Goal: Check status: Check status

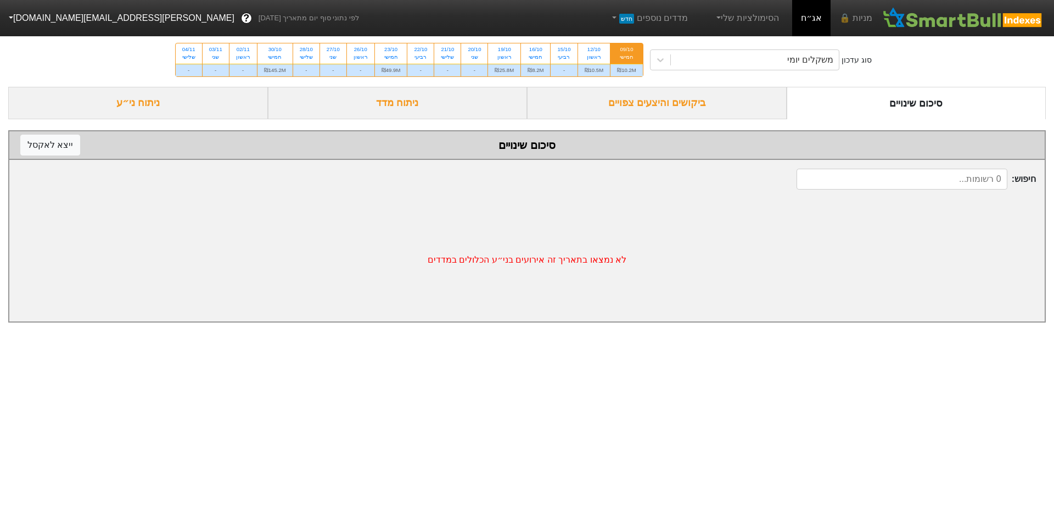
click at [690, 107] on div "ביקושים והיצעים צפויים" at bounding box center [657, 103] width 260 height 32
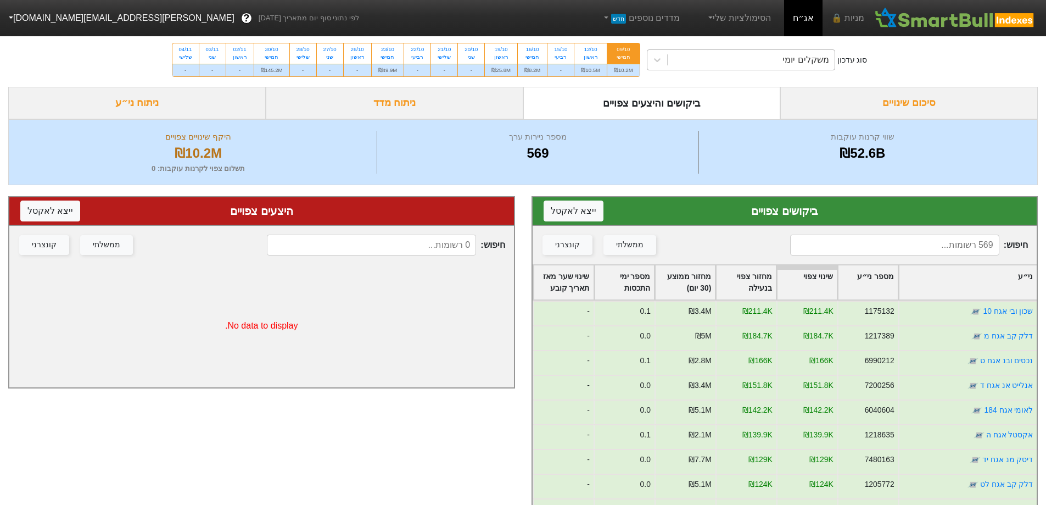
click at [829, 57] on div "משקלים יומי" at bounding box center [805, 59] width 46 height 13
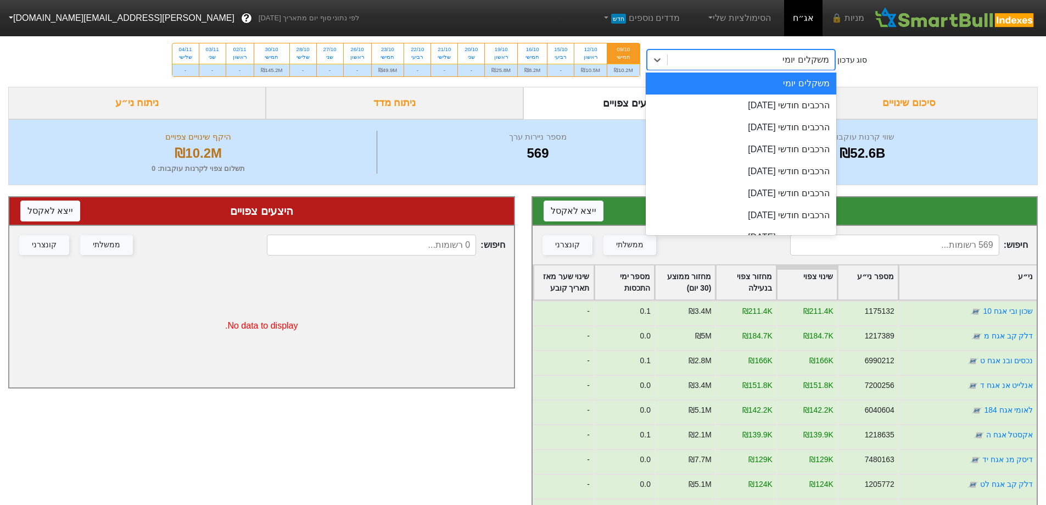
drag, startPoint x: 954, startPoint y: 45, endPoint x: 916, endPoint y: 52, distance: 38.6
click at [955, 45] on div "סוג עדכון option משקלים יומי focused, 1 of 9. 9 results available. Use Up and D…" at bounding box center [523, 60] width 1046 height 54
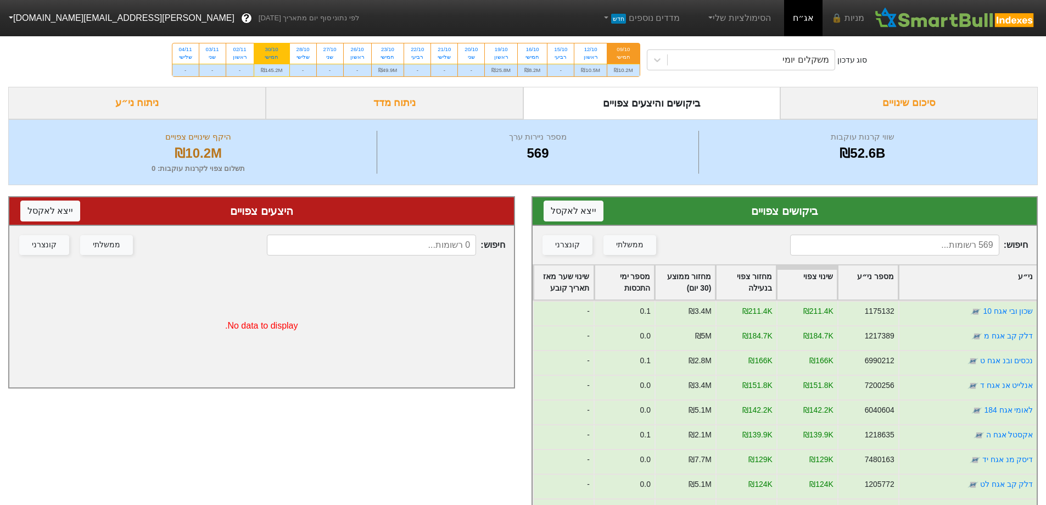
click at [266, 64] on div "₪145.2M" at bounding box center [271, 70] width 35 height 13
click at [266, 51] on input "30/10 חמישי ₪145.2M" at bounding box center [268, 46] width 7 height 7
radio input "true"
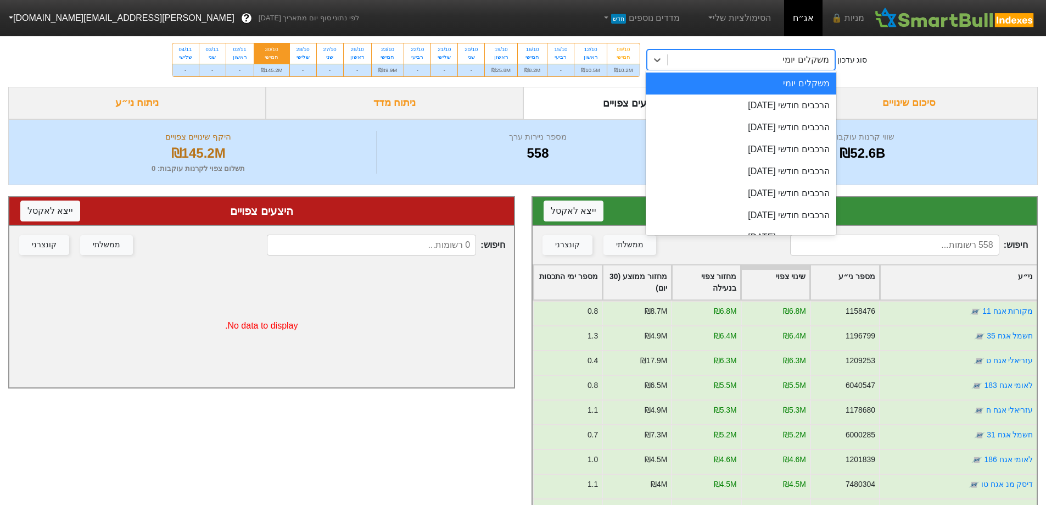
click at [799, 61] on div "משקלים יומי" at bounding box center [805, 59] width 46 height 13
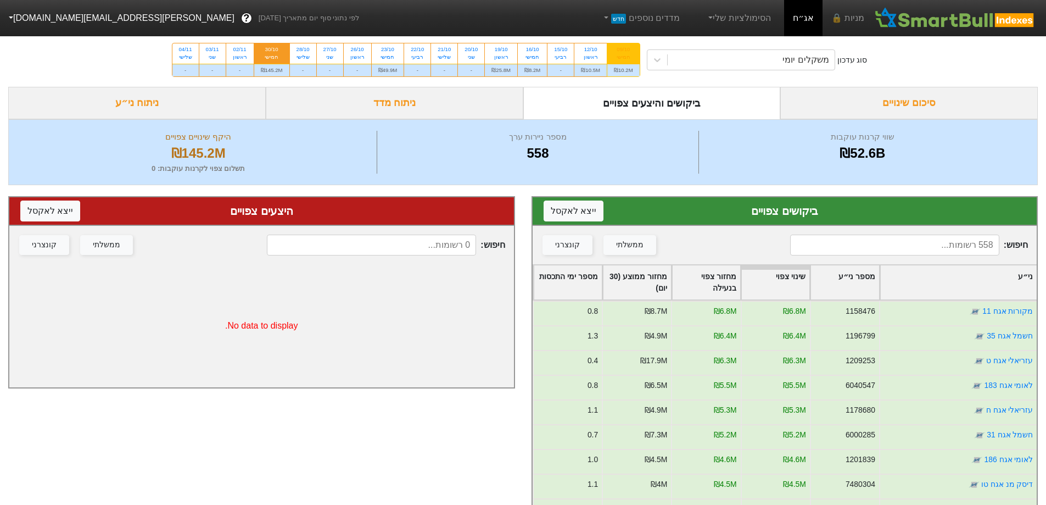
click at [607, 51] on div "09/10 חמישי" at bounding box center [623, 53] width 32 height 20
click at [616, 51] on input "09/10 חמישי ₪10.2M" at bounding box center [619, 46] width 7 height 7
radio input "true"
